Goal: Task Accomplishment & Management: Complete application form

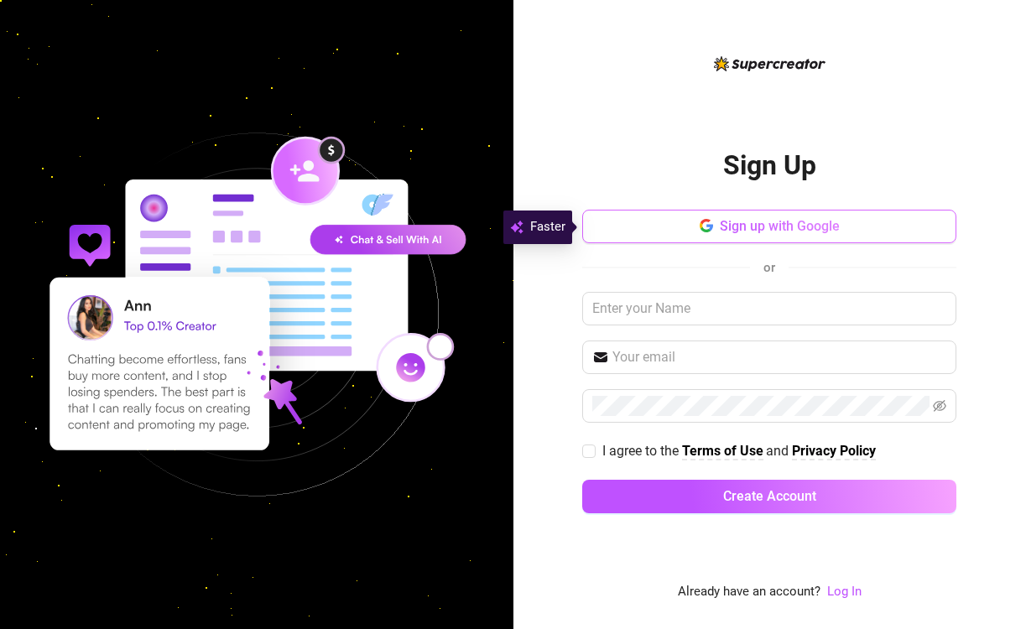
click at [758, 235] on button "Sign up with Google" at bounding box center [769, 227] width 374 height 34
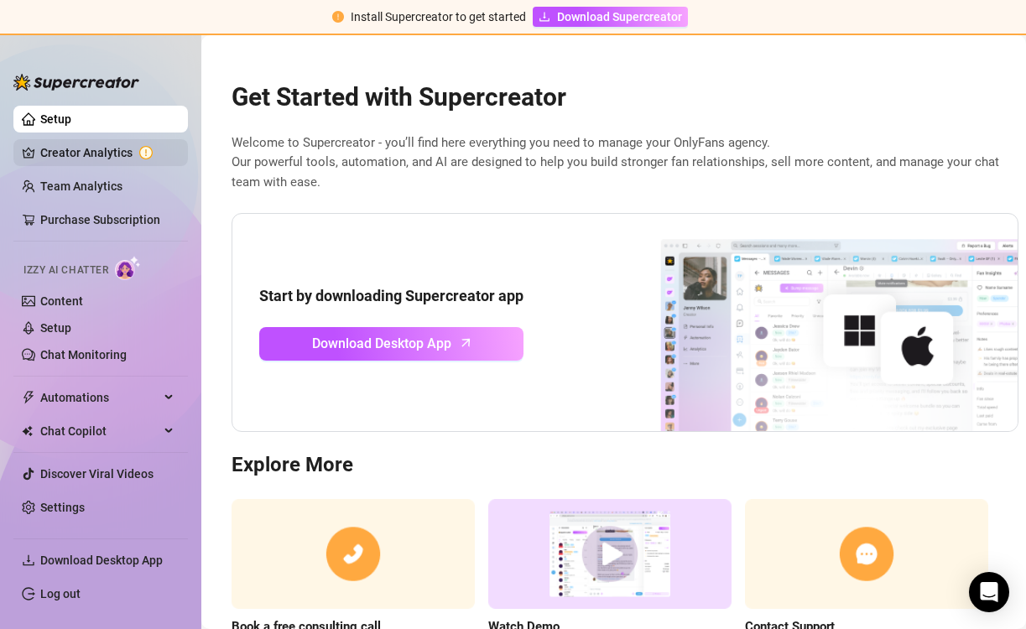
click at [100, 153] on link "Creator Analytics" at bounding box center [107, 152] width 134 height 27
